Goal: Use online tool/utility: Use online tool/utility

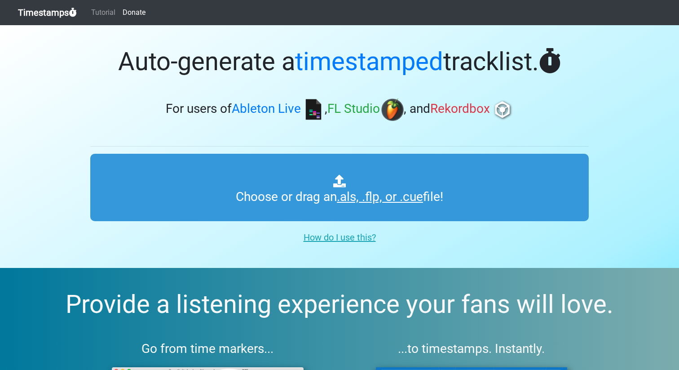
scroll to position [14, 0]
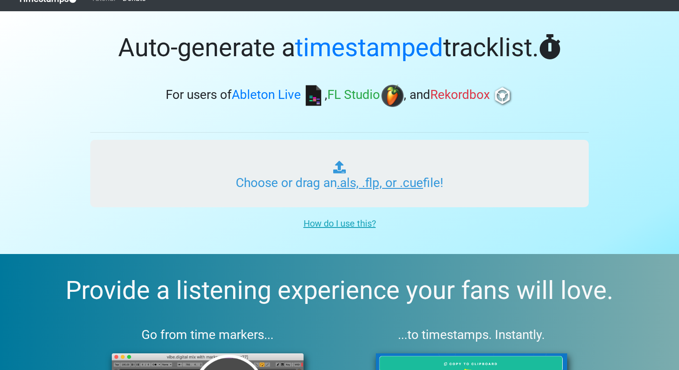
type input "C:\fakepath\RGC.als"
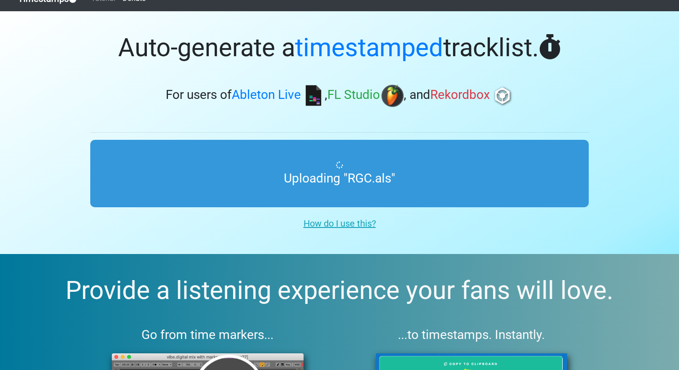
click at [674, 110] on section "Auto-generate a timestamped tracklist. For users of Ableton Live , FL Studio , …" at bounding box center [339, 132] width 679 height 243
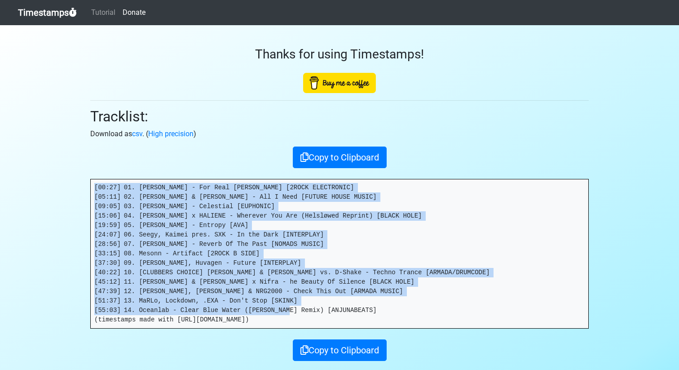
drag, startPoint x: 389, startPoint y: 309, endPoint x: 47, endPoint y: 176, distance: 367.5
click at [48, 168] on section "Thanks for using Timestamps! Tracklist: Download as csv . ( High precision ) Co…" at bounding box center [339, 212] width 679 height 375
copy pre "[00:27] 01. Markus Luv - For Real Ellie [2ROCK ELECTRONIC] [05:11] 02. Edward M…"
